Goal: Task Accomplishment & Management: Complete application form

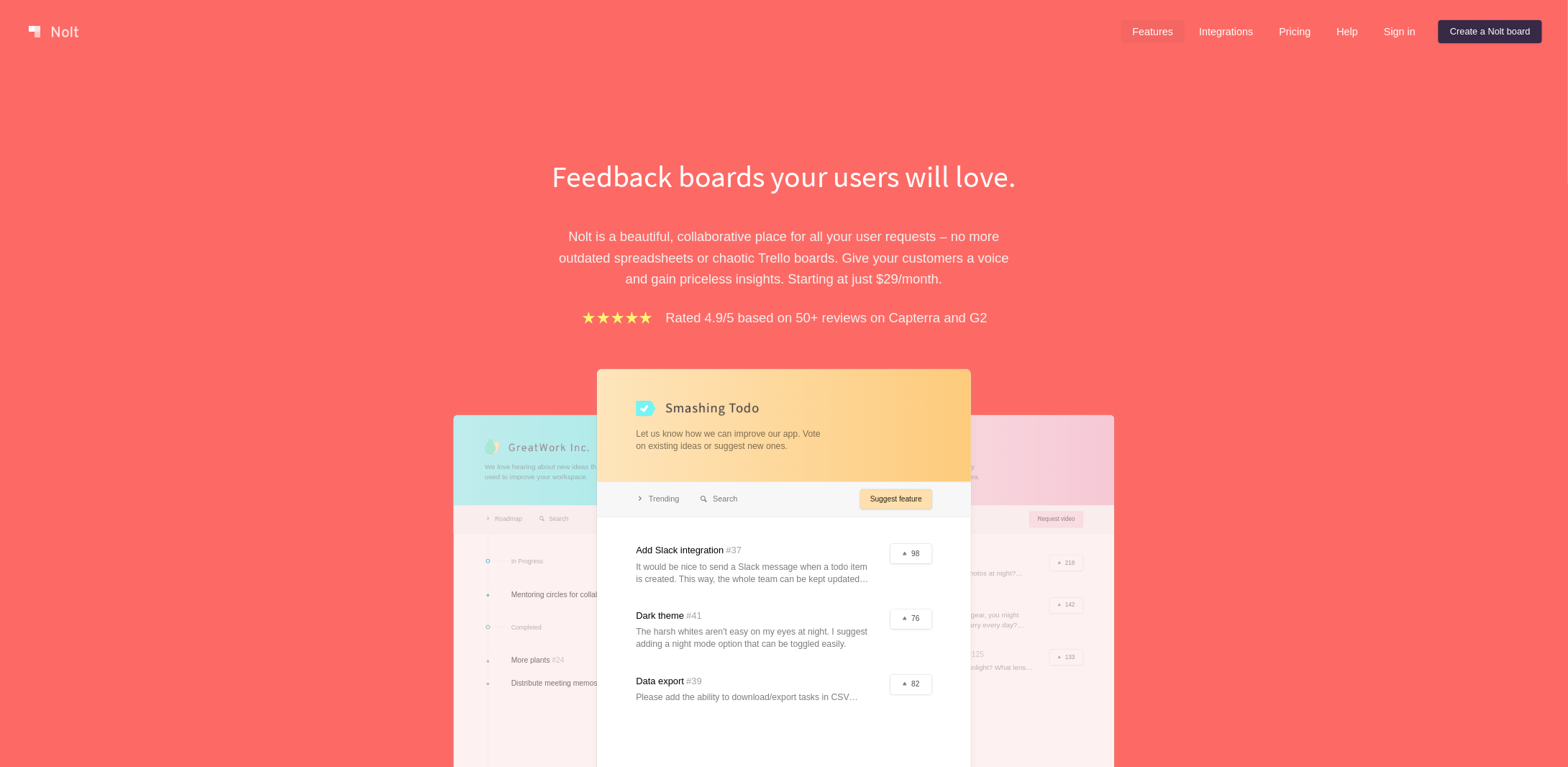
click at [1177, 36] on link "Features" at bounding box center [1153, 31] width 64 height 23
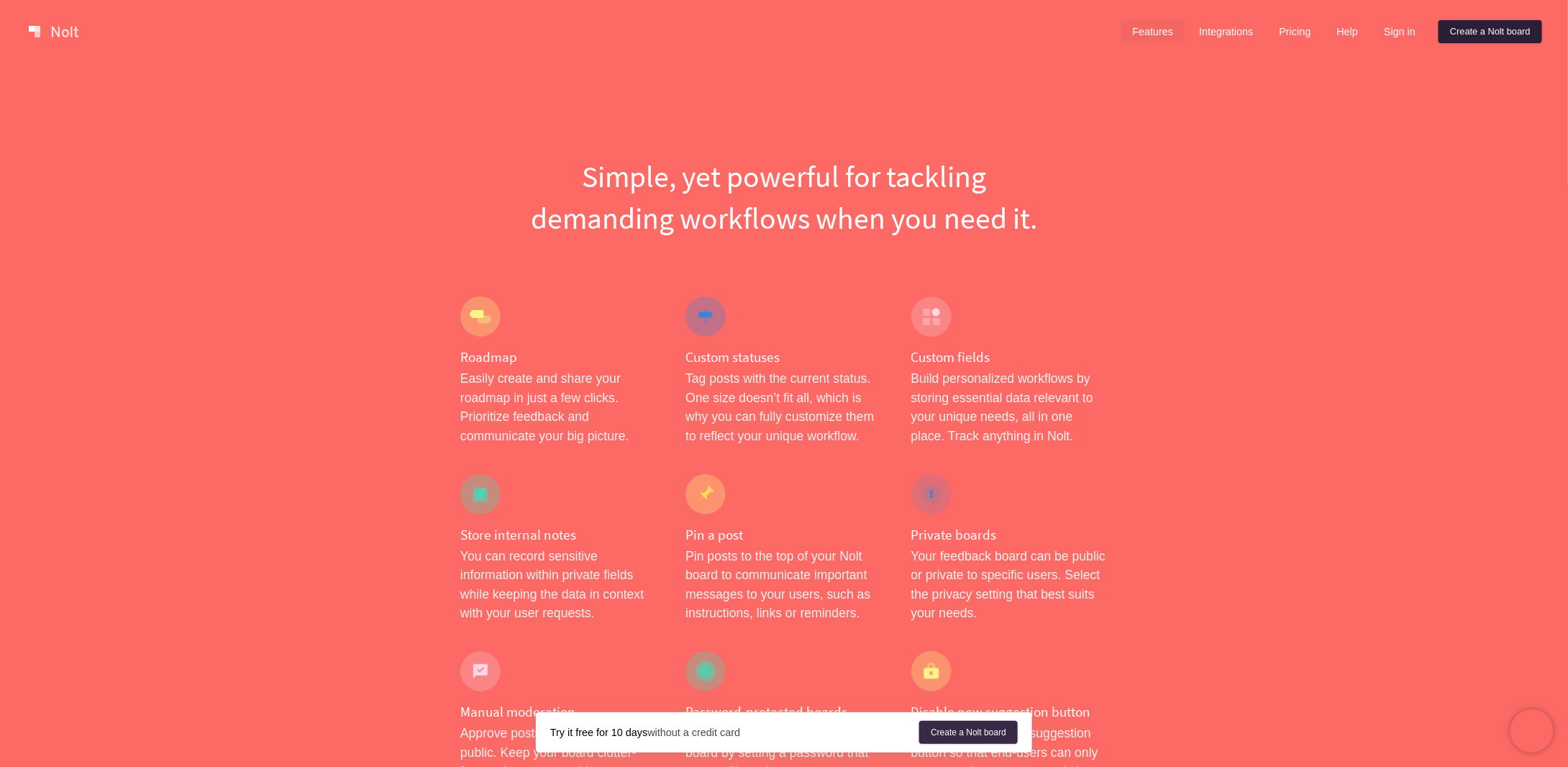
click at [1477, 25] on link "Create a Nolt board" at bounding box center [1490, 31] width 104 height 23
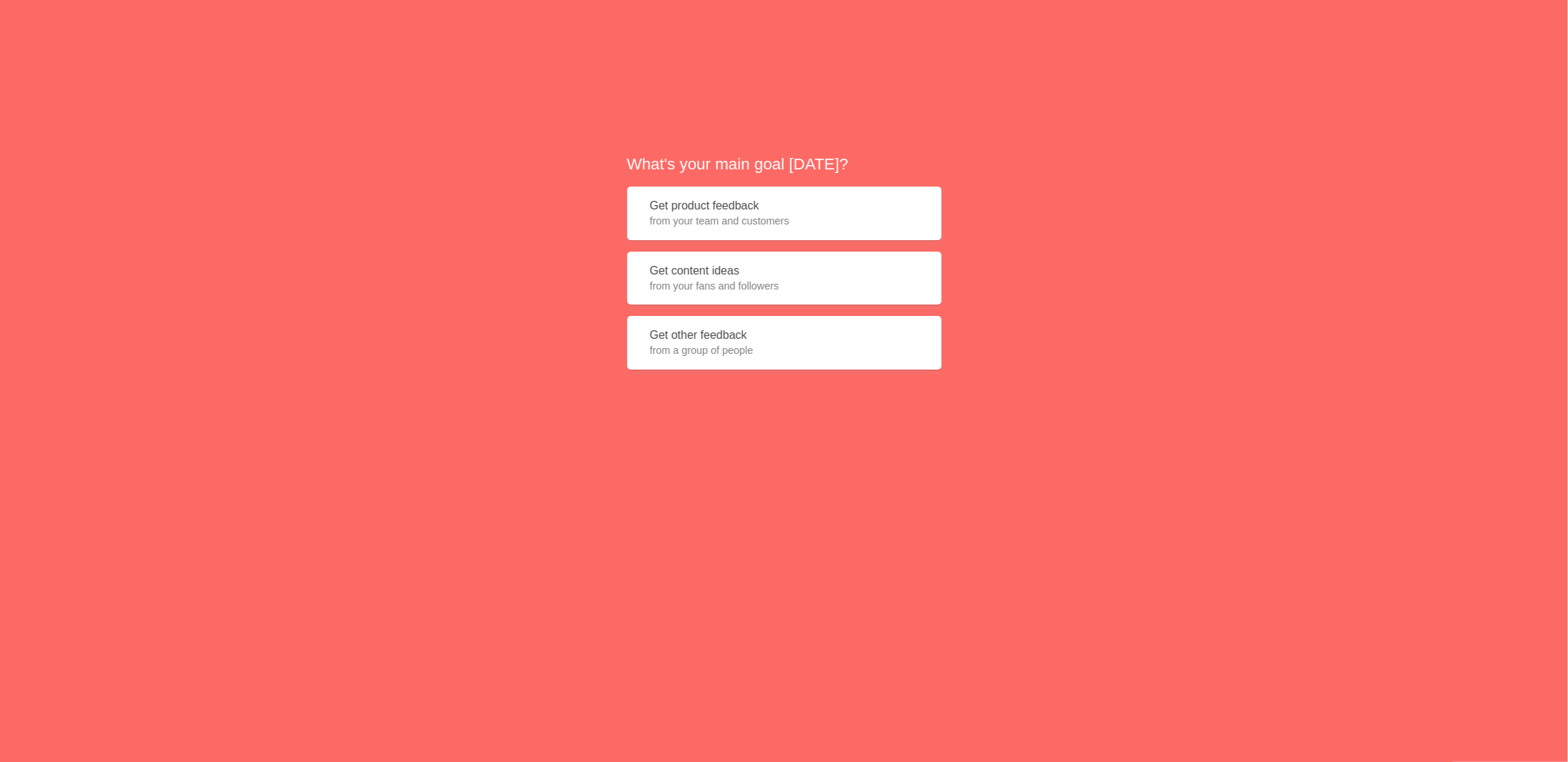
click at [780, 212] on button "Get product feedback from your team and customers" at bounding box center [784, 213] width 315 height 54
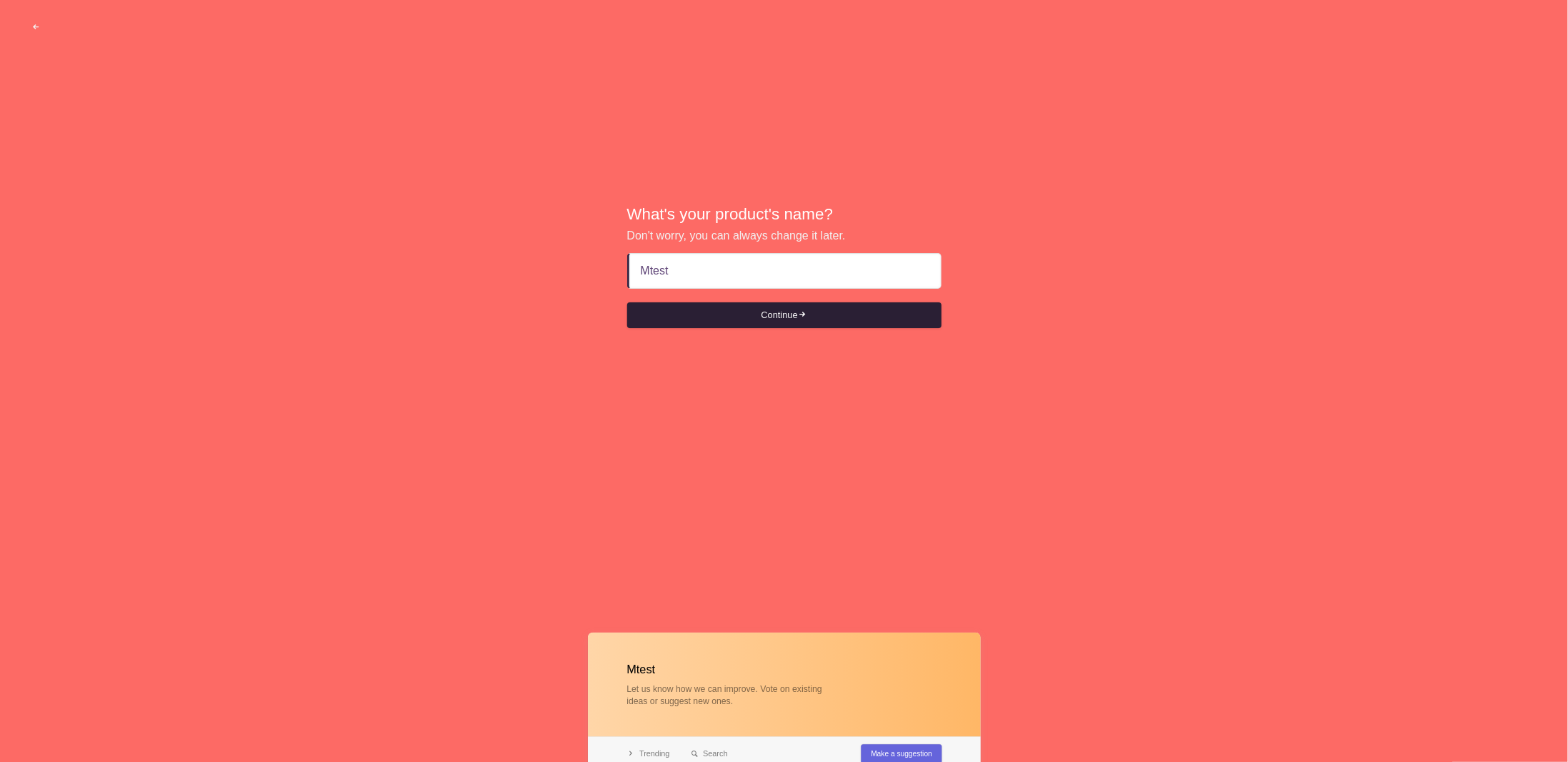
click at [793, 314] on button "Continue" at bounding box center [784, 315] width 315 height 26
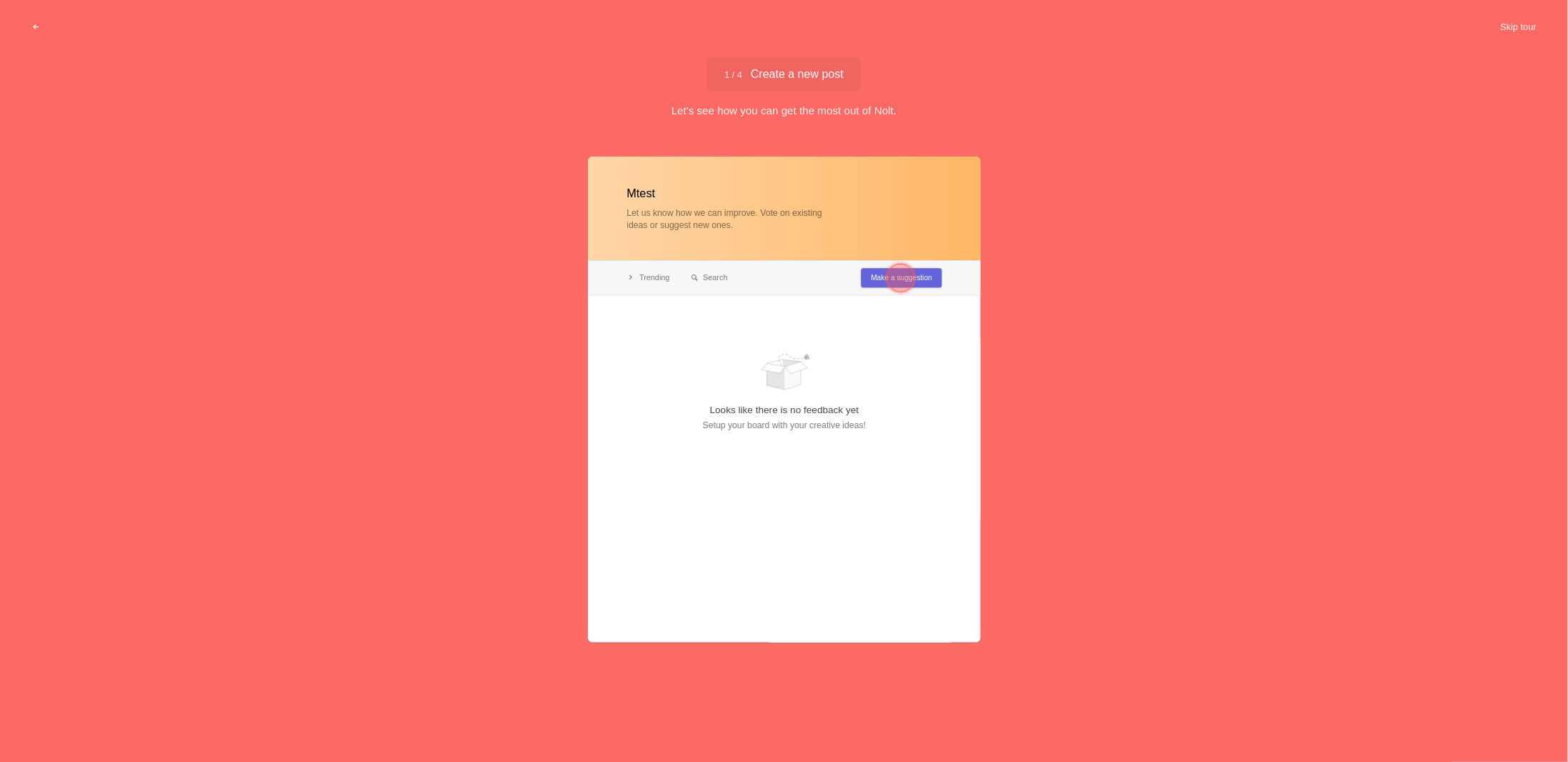
type input "Mtest"
click at [894, 277] on div at bounding box center [900, 278] width 29 height 29
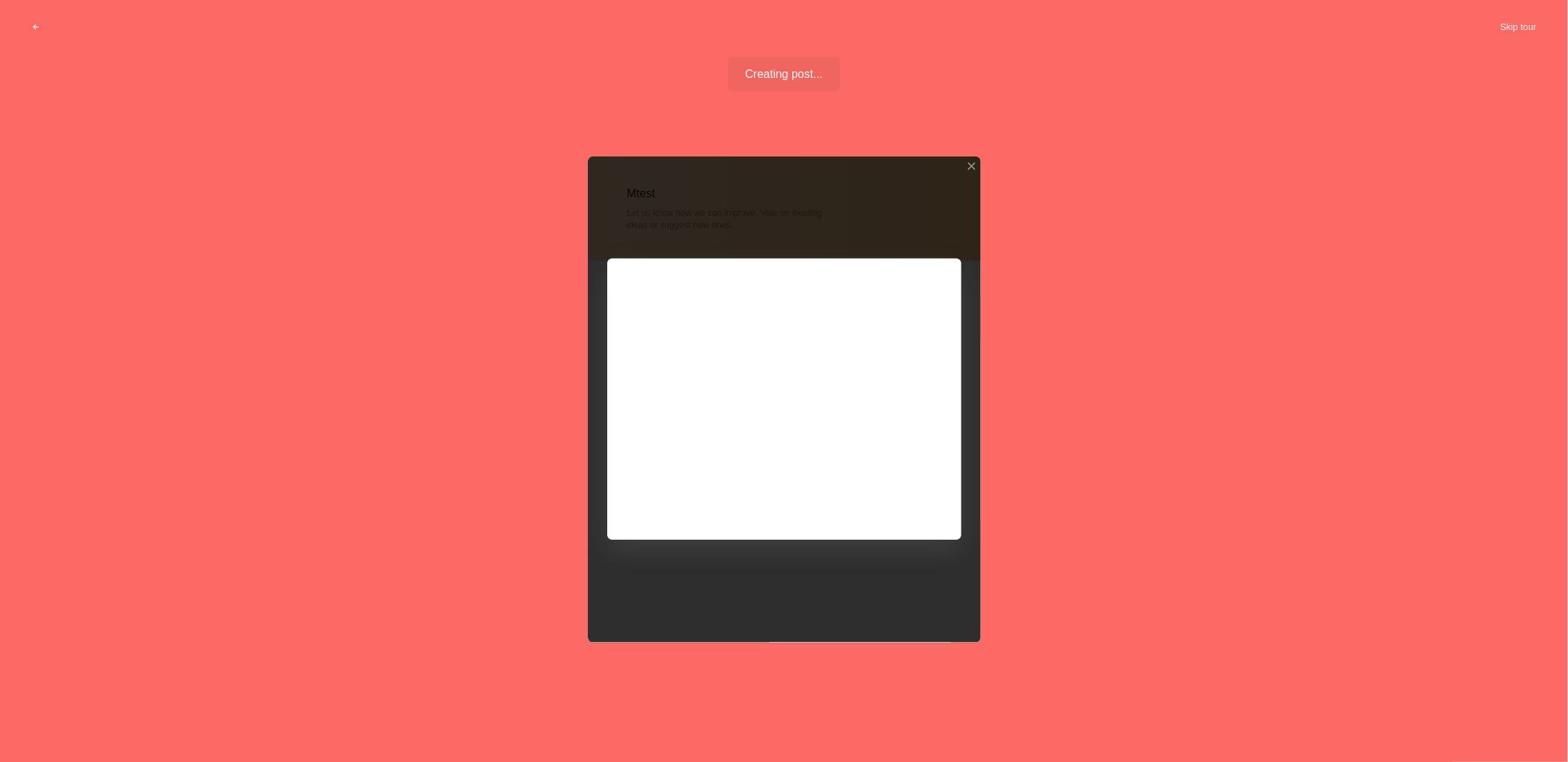
click at [779, 349] on div at bounding box center [784, 399] width 393 height 486
click at [779, 343] on div at bounding box center [784, 399] width 393 height 486
click at [888, 501] on div at bounding box center [784, 399] width 393 height 486
click at [970, 169] on div at bounding box center [971, 166] width 10 height 10
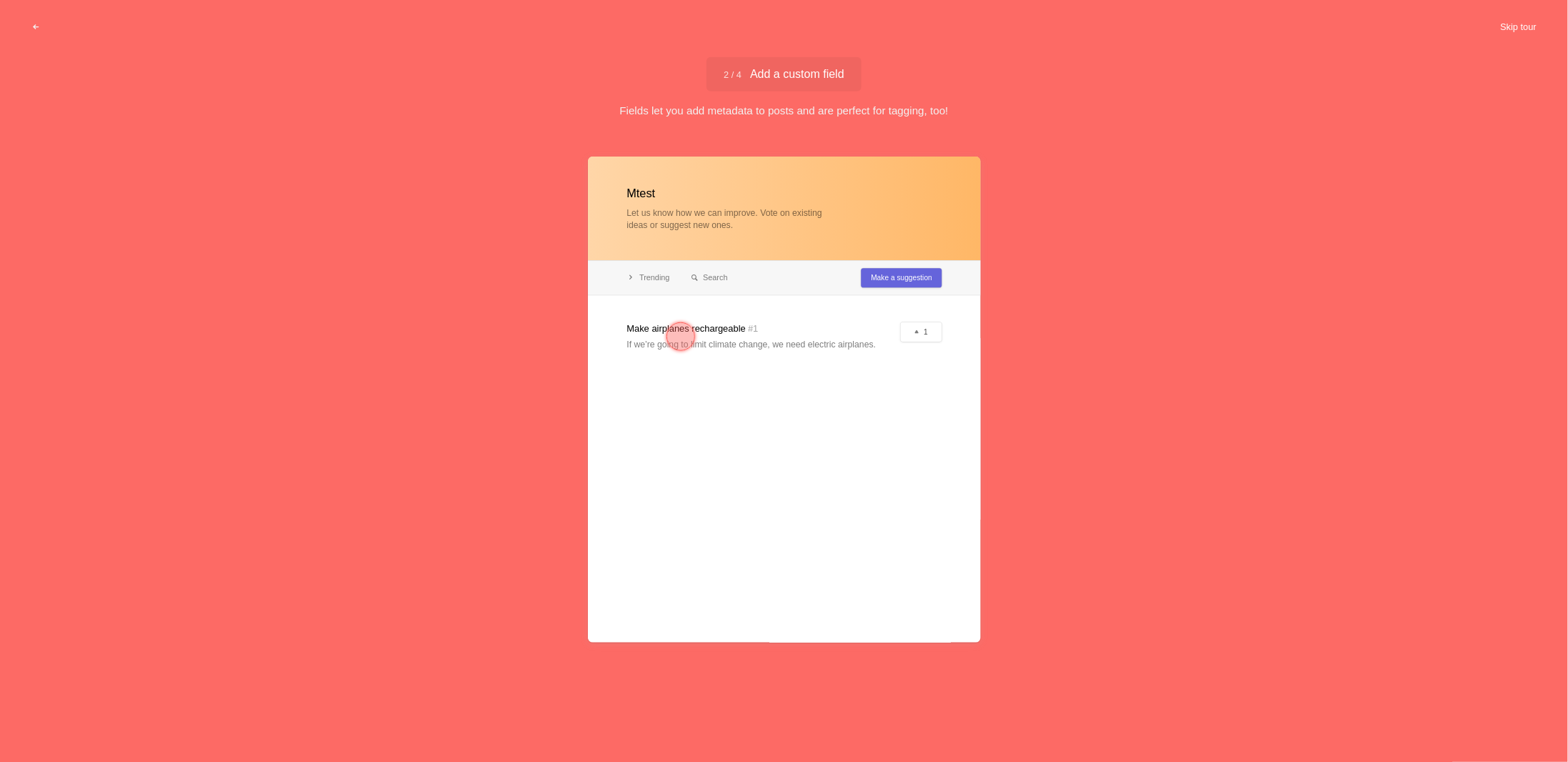
click at [1521, 24] on button "Skip tour" at bounding box center [1519, 27] width 71 height 26
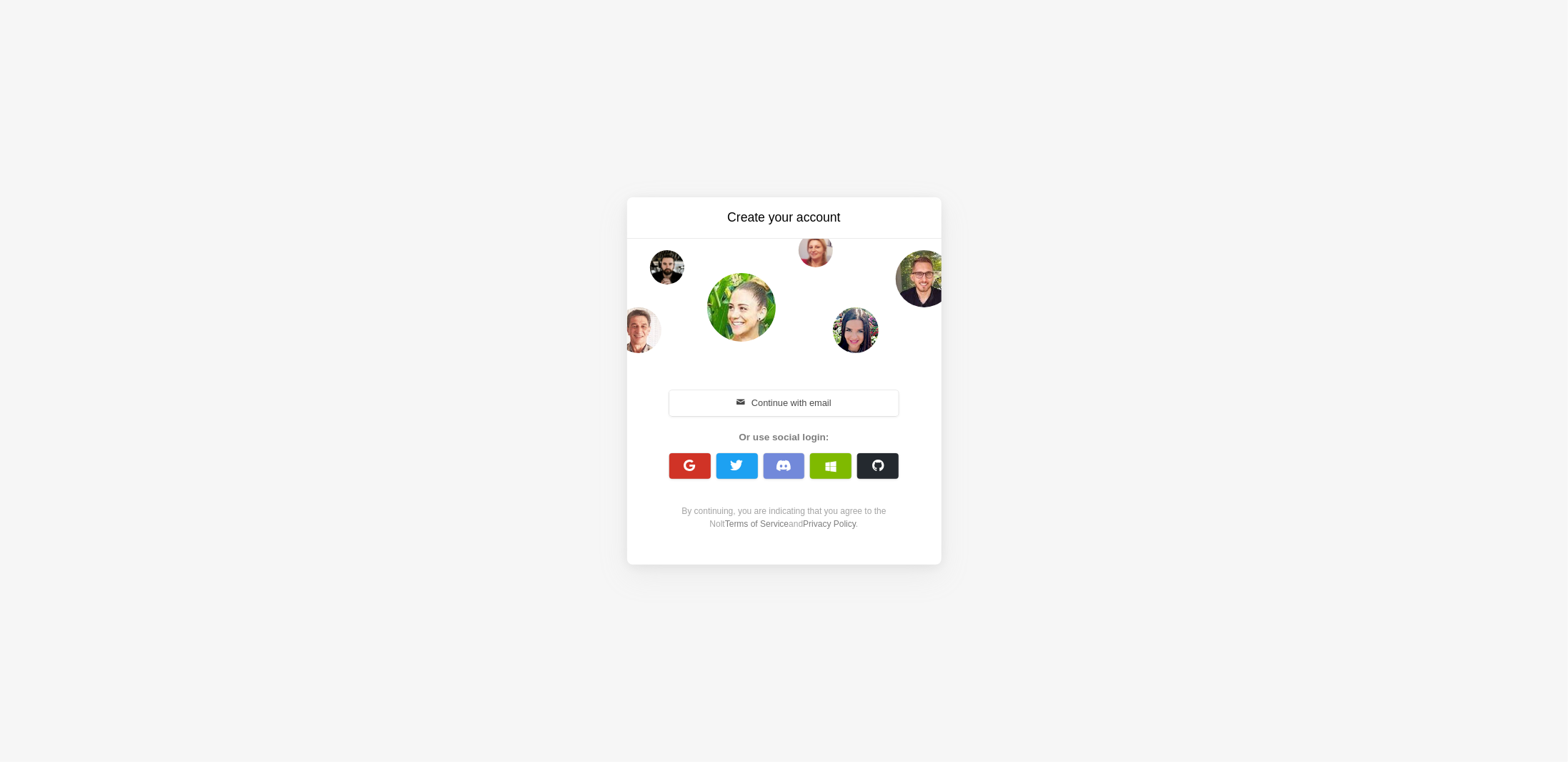
click at [670, 464] on button "button" at bounding box center [690, 466] width 41 height 26
